Goal: Navigation & Orientation: Find specific page/section

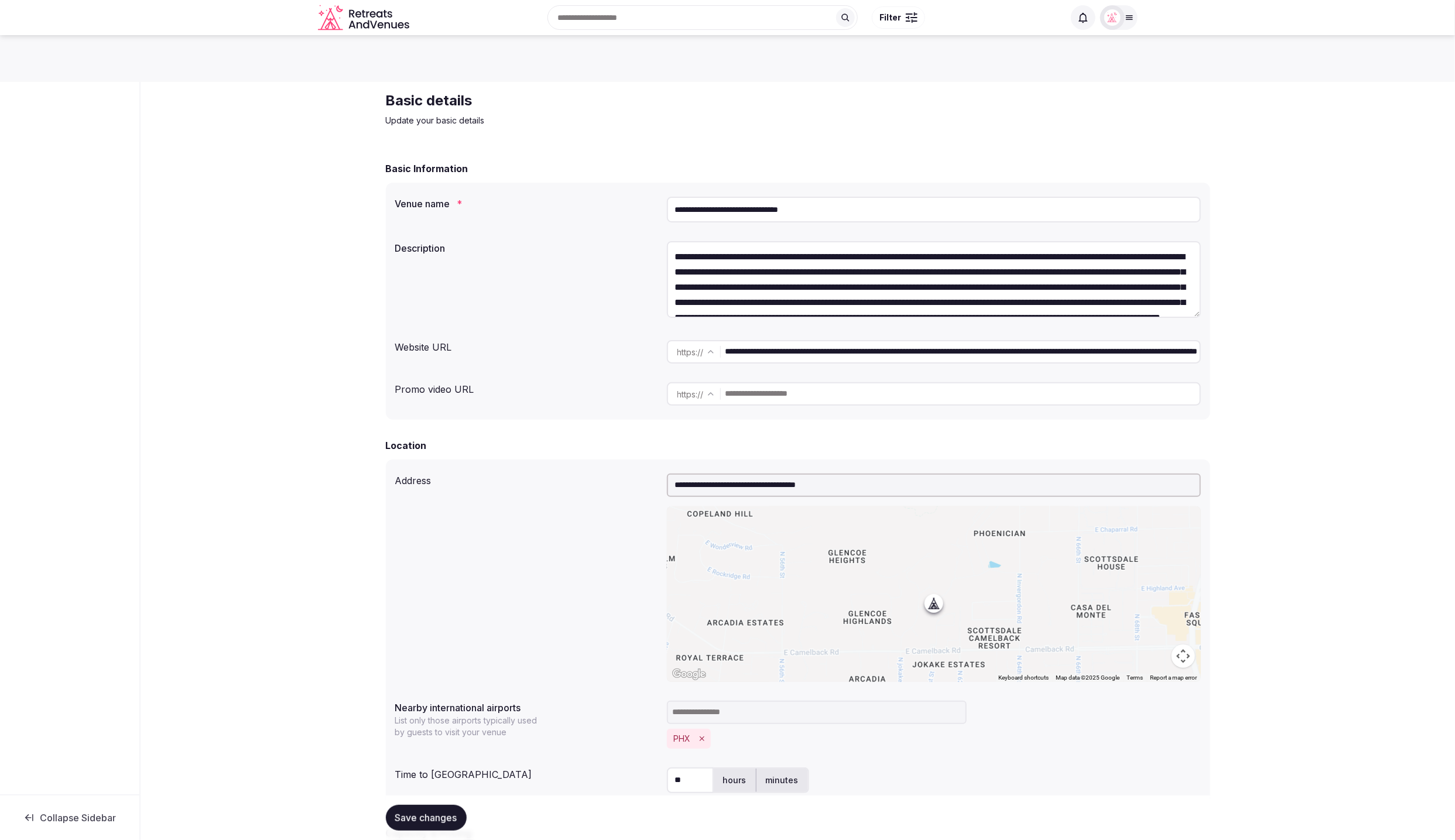
click at [597, 231] on div "**********" at bounding box center [798, 301] width 824 height 237
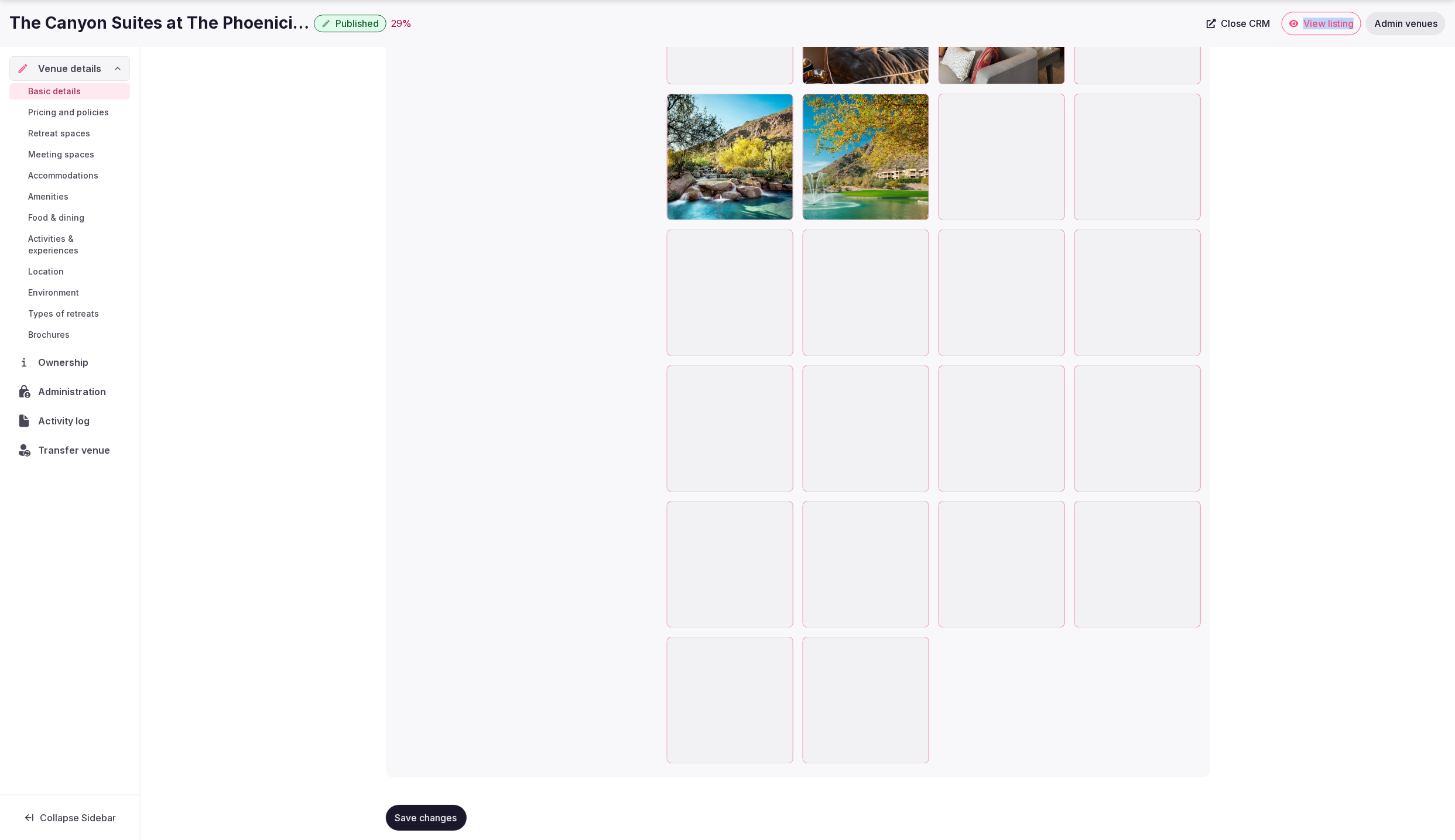
scroll to position [2472, 0]
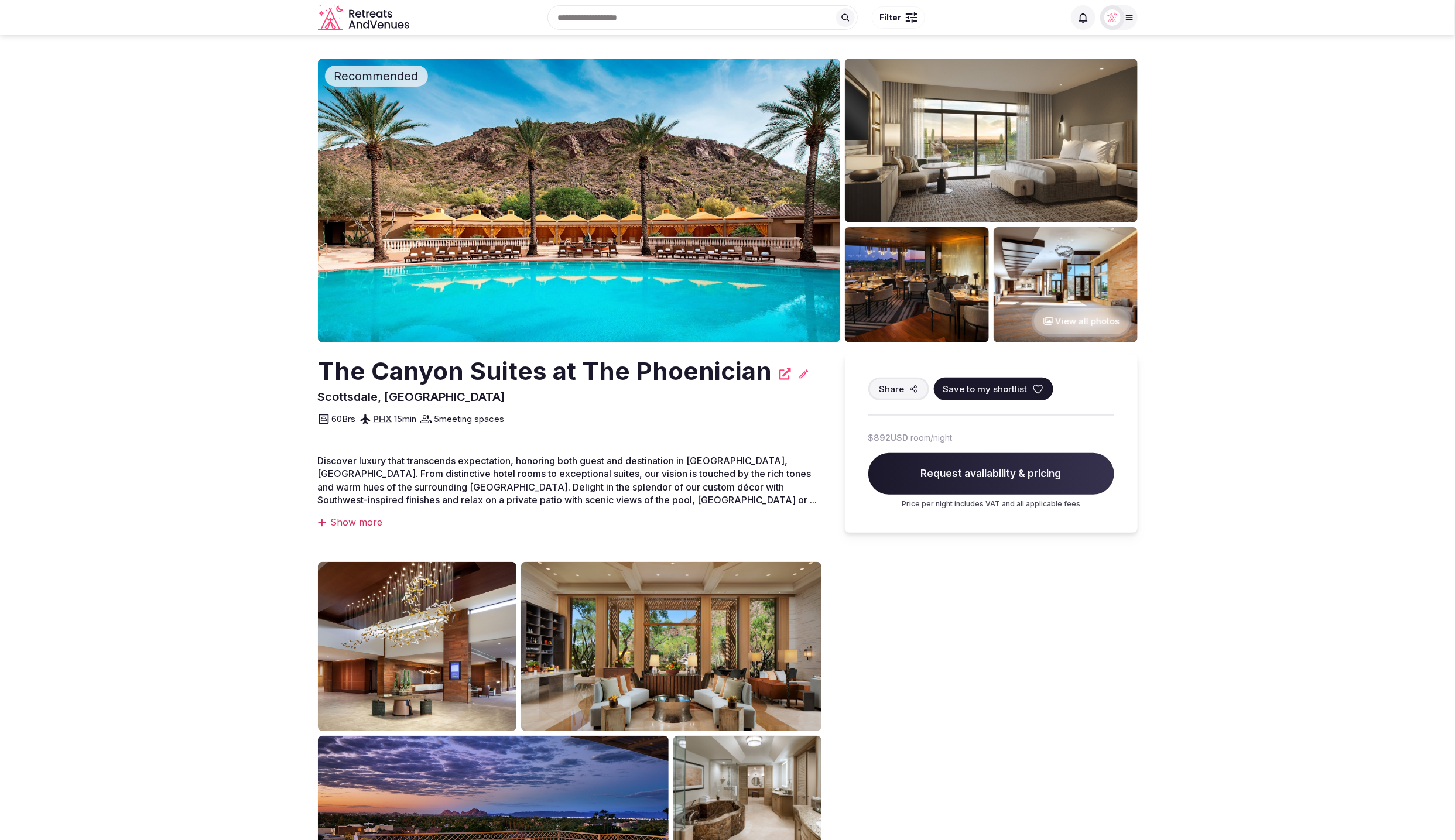
click at [1238, 313] on section "Recommended View all photos The Canyon Suites at The Phoenician [GEOGRAPHIC_DAT…" at bounding box center [727, 546] width 1455 height 1023
click at [1288, 618] on section "Recommended View all photos The Canyon Suites at The Phoenician [GEOGRAPHIC_DAT…" at bounding box center [727, 546] width 1455 height 1023
